Goal: Task Accomplishment & Management: Manage account settings

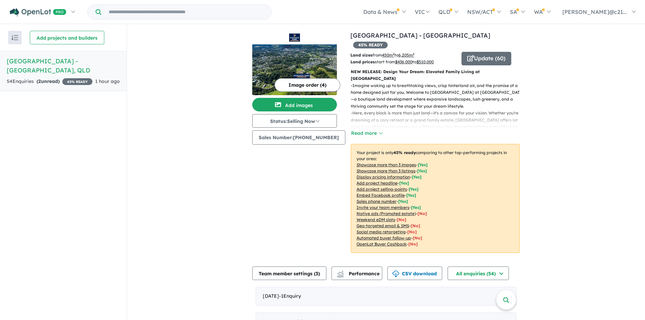
scroll to position [237, 0]
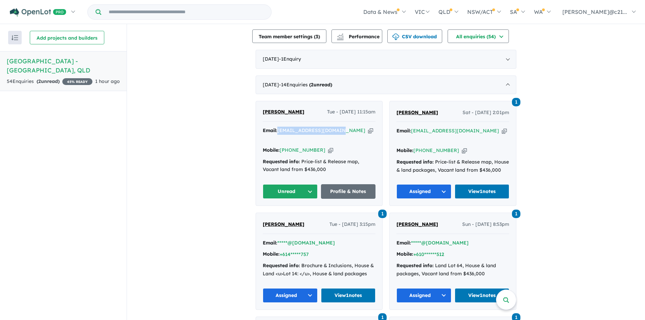
drag, startPoint x: 336, startPoint y: 112, endPoint x: 278, endPoint y: 118, distance: 57.9
click at [278, 127] on div "Email: [EMAIL_ADDRESS][DOMAIN_NAME] Copied!" at bounding box center [319, 135] width 113 height 16
copy a%20Windsor%20Park%20Estate%20-%20Burnside"] "[EMAIL_ADDRESS][DOMAIN_NAME]"
click at [338, 184] on link "Profile & Notes" at bounding box center [348, 191] width 55 height 15
click at [307, 184] on button "Unread" at bounding box center [290, 191] width 55 height 15
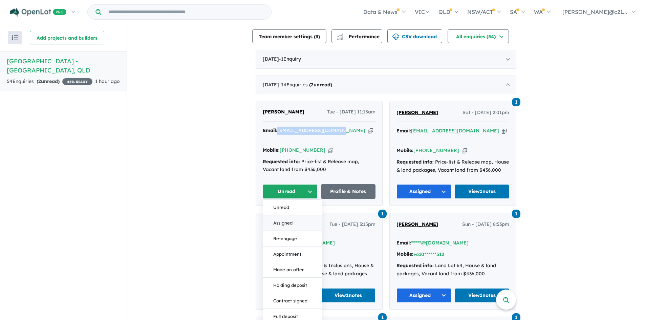
click at [282, 215] on button "Assigned" at bounding box center [292, 223] width 59 height 16
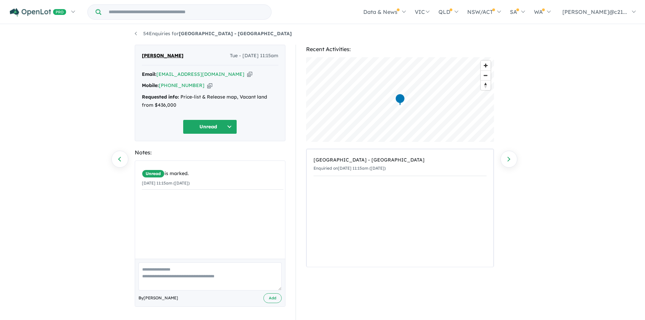
scroll to position [2, 0]
click at [200, 277] on textarea at bounding box center [210, 276] width 143 height 28
type textarea "**********"
click at [268, 297] on button "Add" at bounding box center [273, 298] width 18 height 10
click at [210, 124] on button "Unread" at bounding box center [210, 126] width 54 height 15
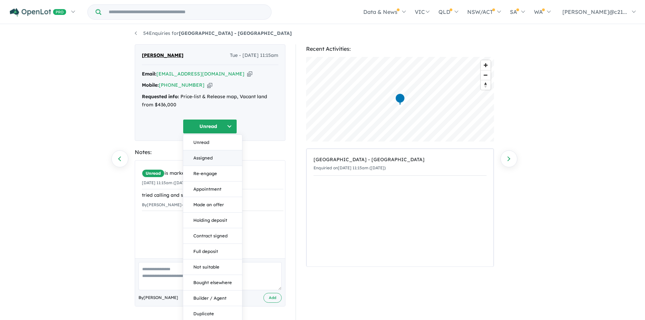
click at [202, 156] on button "Assigned" at bounding box center [212, 158] width 59 height 16
